Goal: Check status: Check status

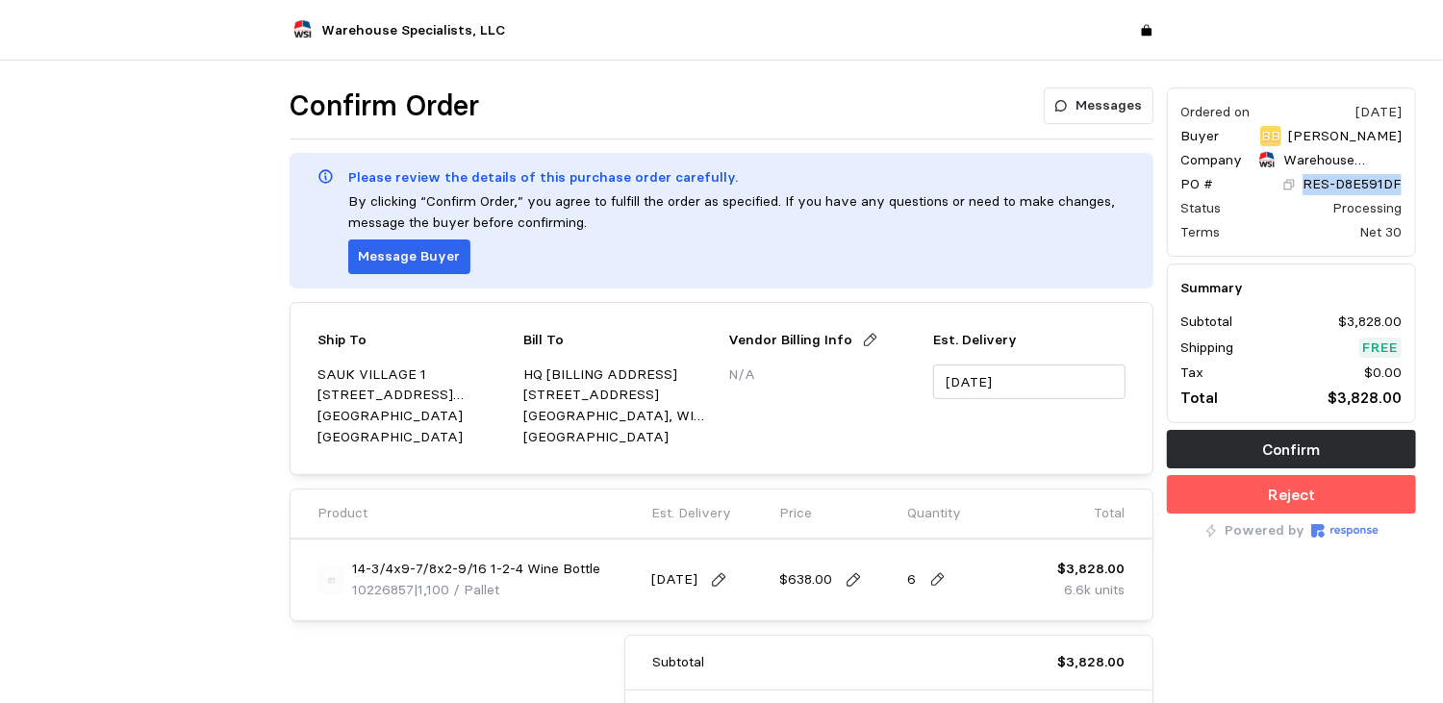
drag, startPoint x: 1405, startPoint y: 187, endPoint x: 1307, endPoint y: 183, distance: 98.2
click at [1307, 183] on div "Ordered on [DATE] Buyer BB [PERSON_NAME] Company Warehouse Specialists, LLC PO …" at bounding box center [1291, 172] width 249 height 169
copy p "RES-D8E591DF"
drag, startPoint x: 413, startPoint y: 588, endPoint x: 356, endPoint y: 590, distance: 56.8
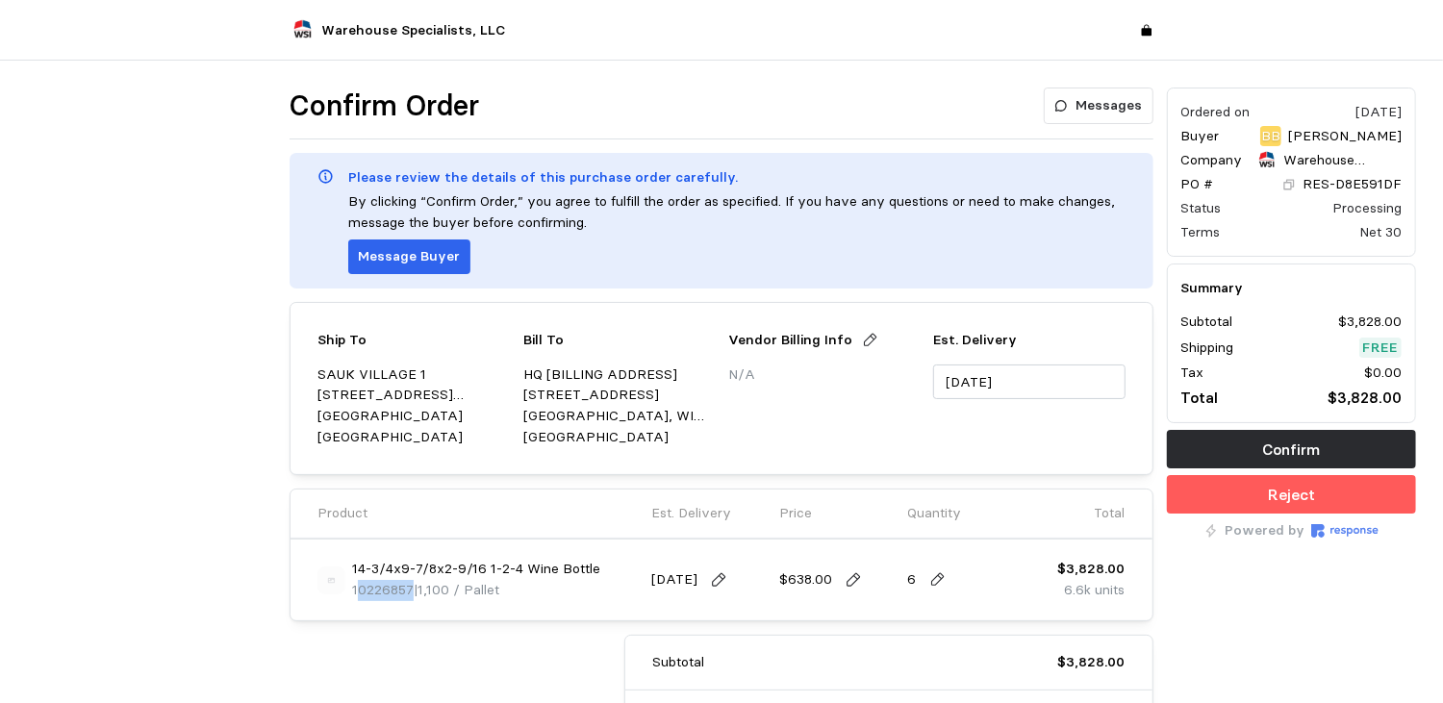
click at [356, 590] on p "10226857 | 1,100 / Pallet" at bounding box center [425, 590] width 147 height 21
drag, startPoint x: 356, startPoint y: 590, endPoint x: 413, endPoint y: 602, distance: 58.1
click at [413, 602] on div "14-3/4x9-7/8x2-9/16 1-2-4 Wine Bottle 10226857 | 1,100 / Pallet" at bounding box center [477, 580] width 320 height 54
drag, startPoint x: 413, startPoint y: 602, endPoint x: 388, endPoint y: 590, distance: 28.0
copy span "10226857"
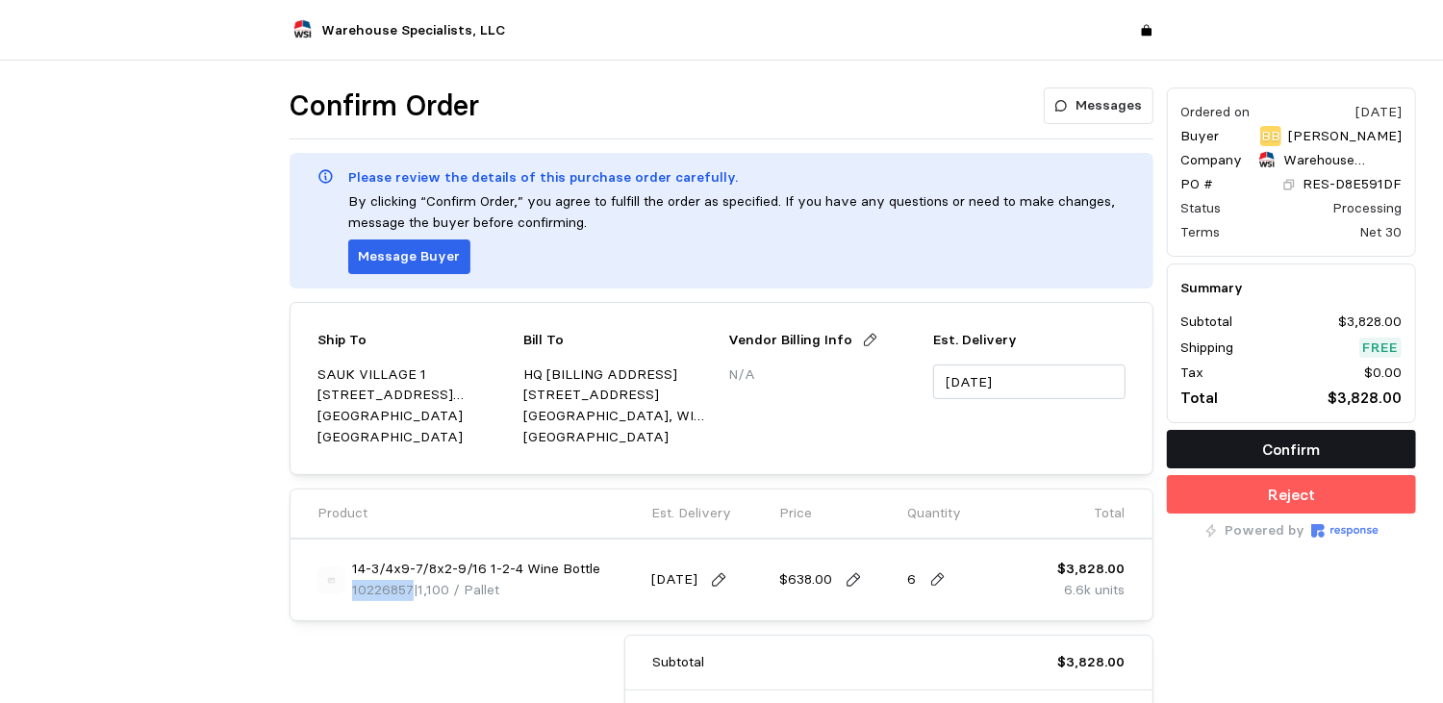
click at [1277, 446] on p "Confirm" at bounding box center [1291, 450] width 58 height 24
